Goal: Obtain resource: Obtain resource

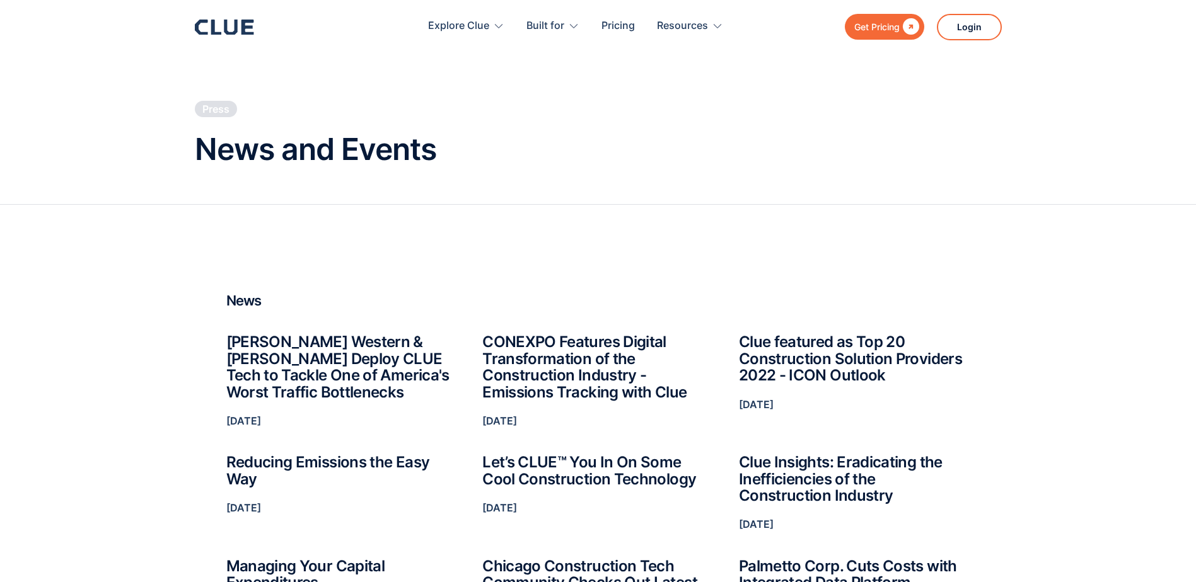
click at [236, 15] on div "Get Pricing  Explore Clue Solutions Tailored solutions for your construction e…" at bounding box center [598, 27] width 807 height 54
click at [238, 27] on icon at bounding box center [224, 27] width 59 height 15
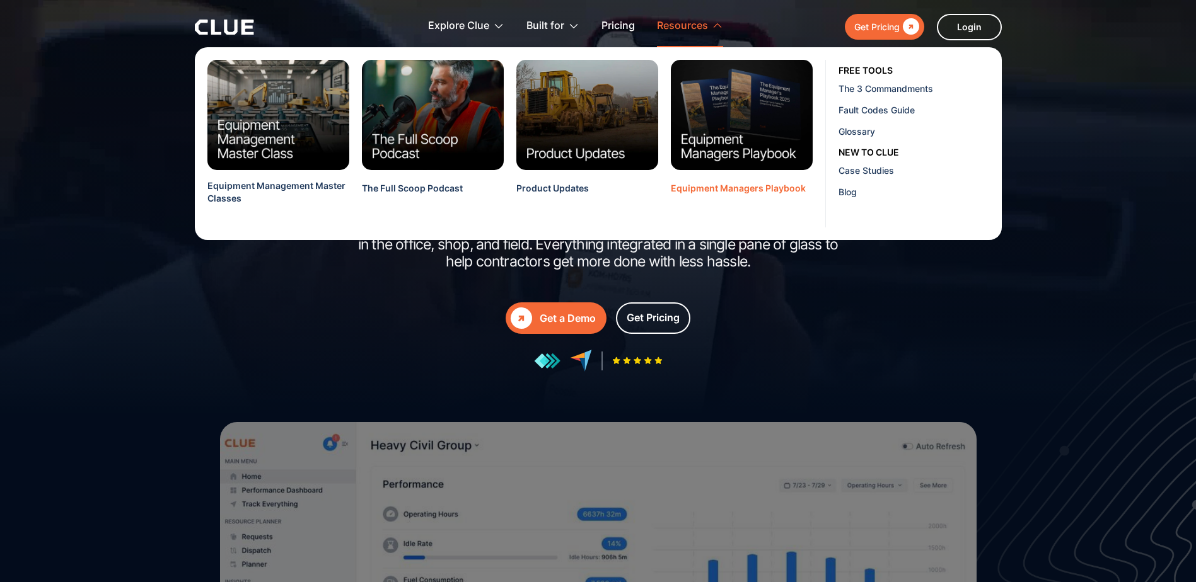
click at [741, 185] on div "Equipment Managers Playbook" at bounding box center [738, 188] width 135 height 13
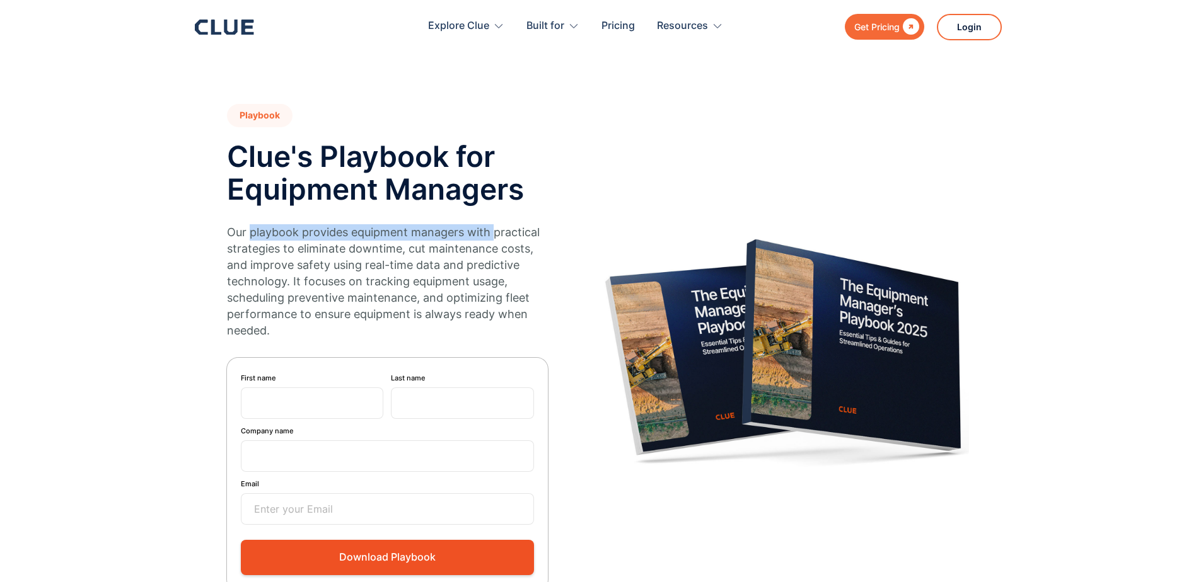
drag, startPoint x: 278, startPoint y: 230, endPoint x: 495, endPoint y: 225, distance: 217.5
click at [495, 225] on p "Our playbook provides equipment managers with practical strategies to eliminate…" at bounding box center [387, 281] width 321 height 115
